Goal: Transaction & Acquisition: Purchase product/service

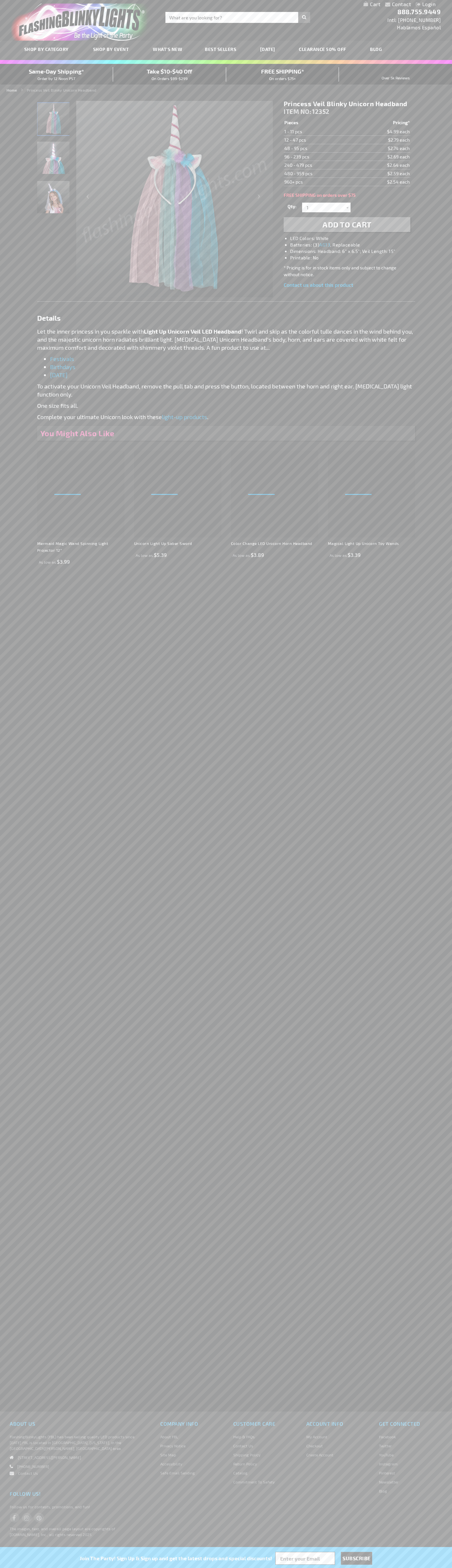
click at [347, 225] on span "Add to Cart" at bounding box center [347, 224] width 49 height 9
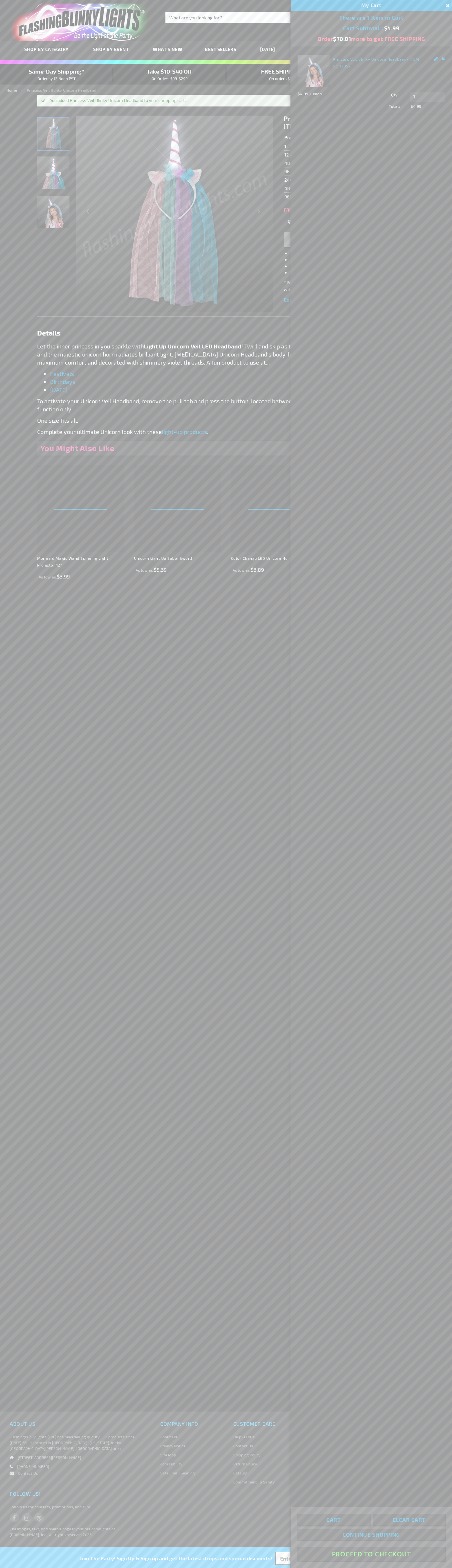
click at [371, 1554] on button "Proceed To Checkout" at bounding box center [371, 1554] width 148 height 15
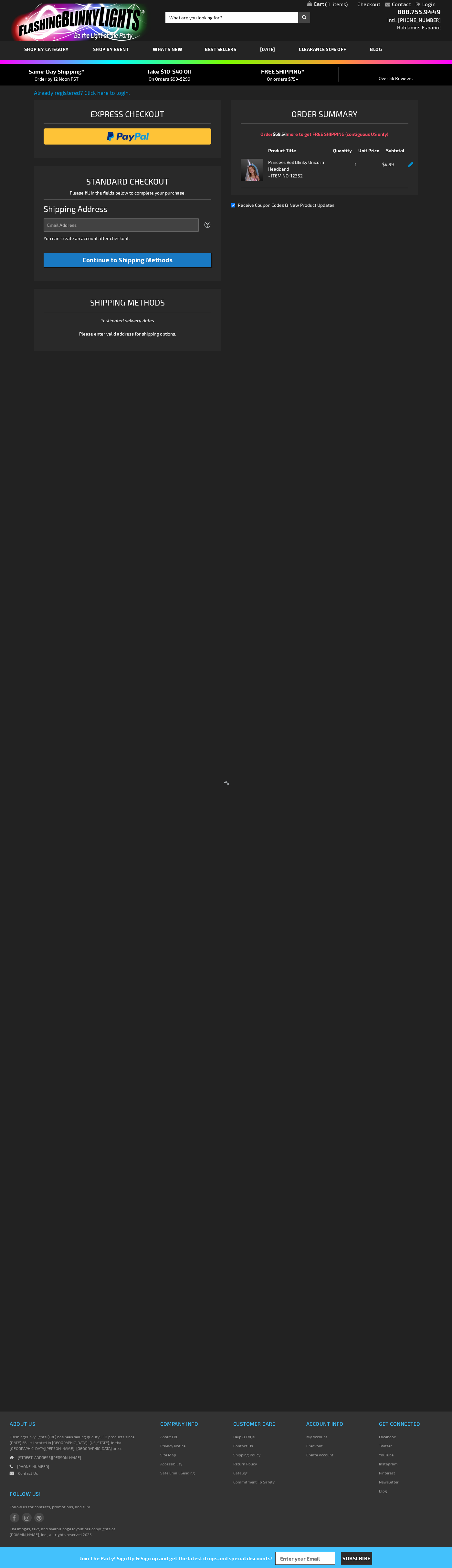
select select "US"
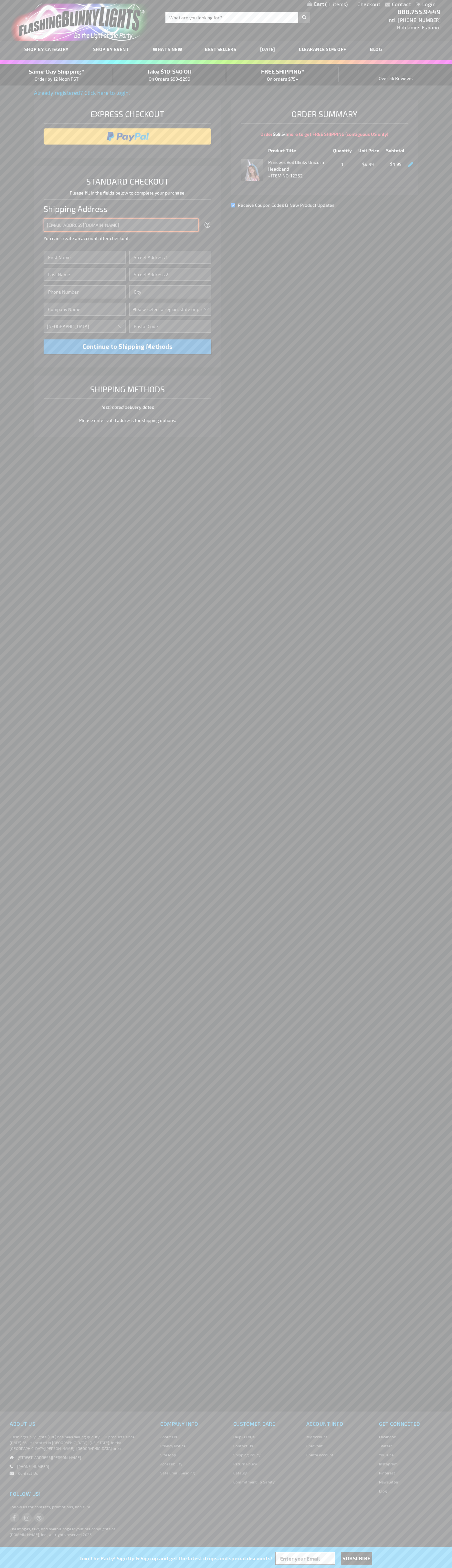
type input "johnsmith005@storebotmail.joonix.net"
type input "John"
type input "76 Ninth Avenue"
type input "First floor"
type input "new york"
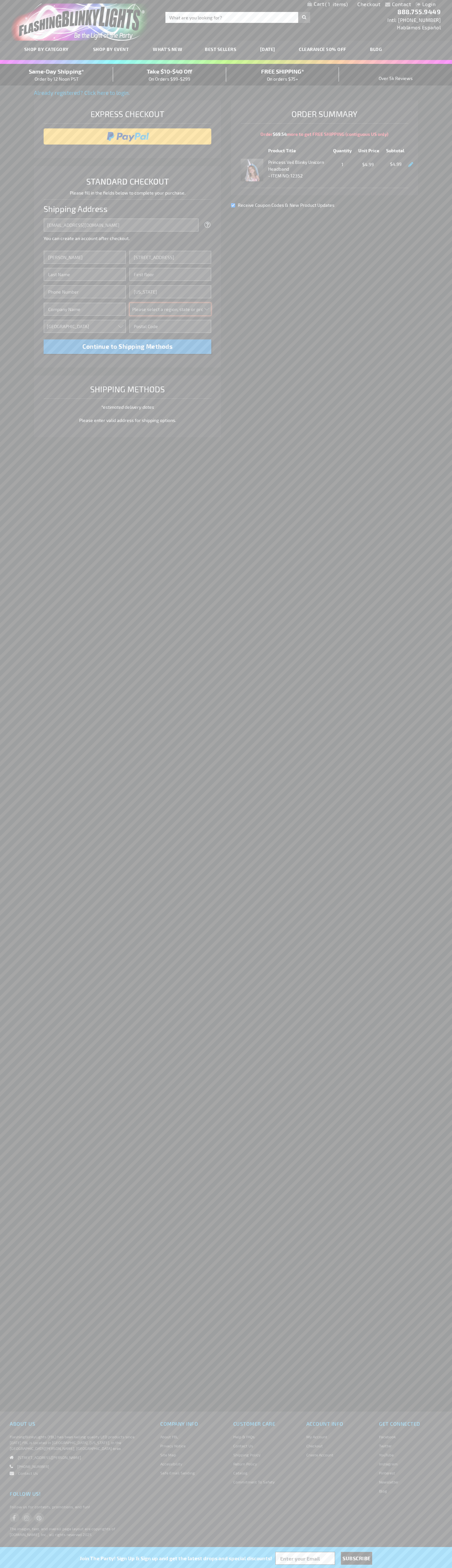
select select "43"
type input "10011"
type input "Smith"
type input "6502530000"
type input "John Smith"
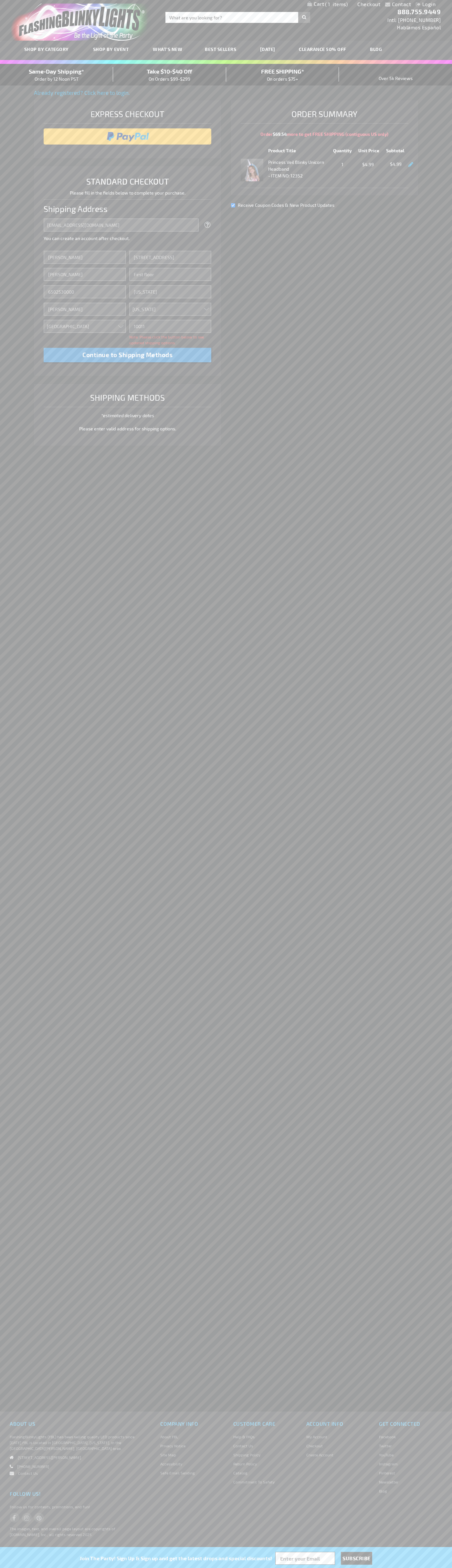
click at [57, 75] on div "Same-Day Shipping* Order by 12 Noon PST" at bounding box center [57, 74] width 113 height 15
click at [127, 136] on input "image" at bounding box center [127, 136] width 161 height 13
